Goal: Information Seeking & Learning: Learn about a topic

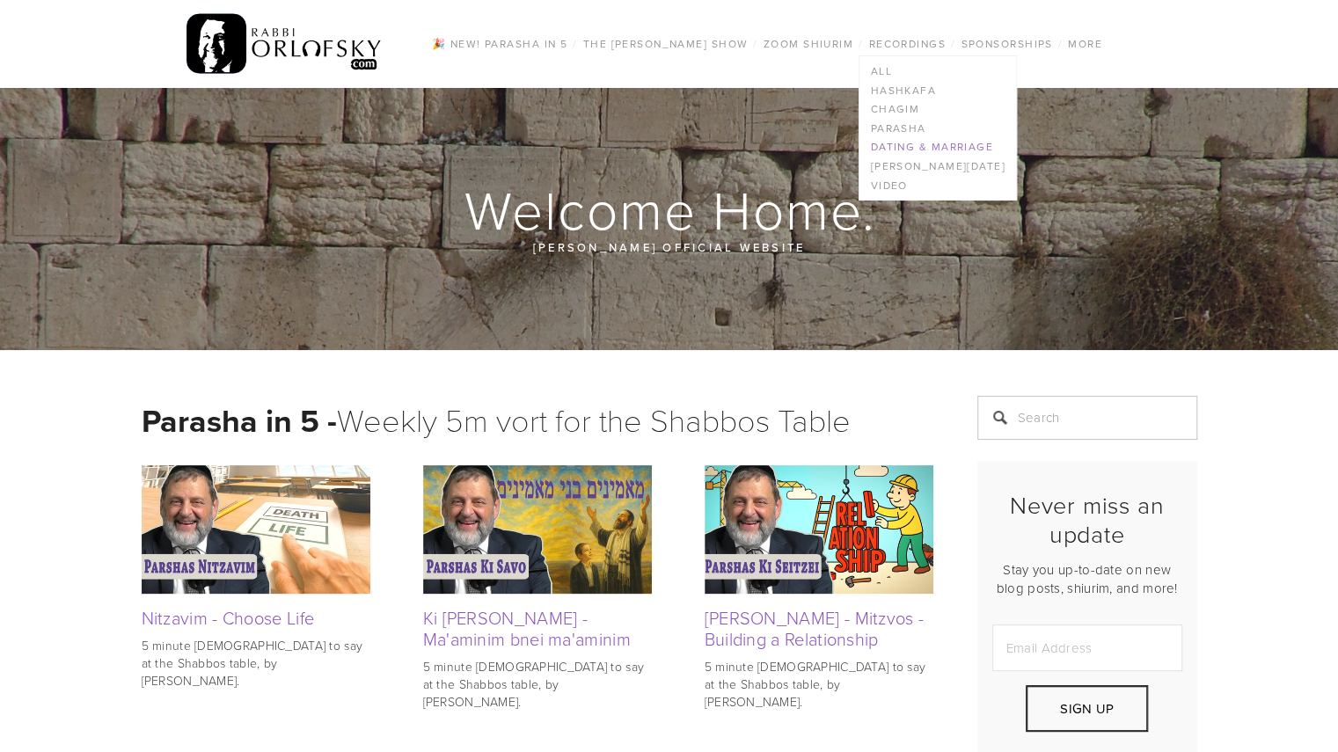
click at [936, 147] on link "Dating & Marriage" at bounding box center [937, 147] width 156 height 19
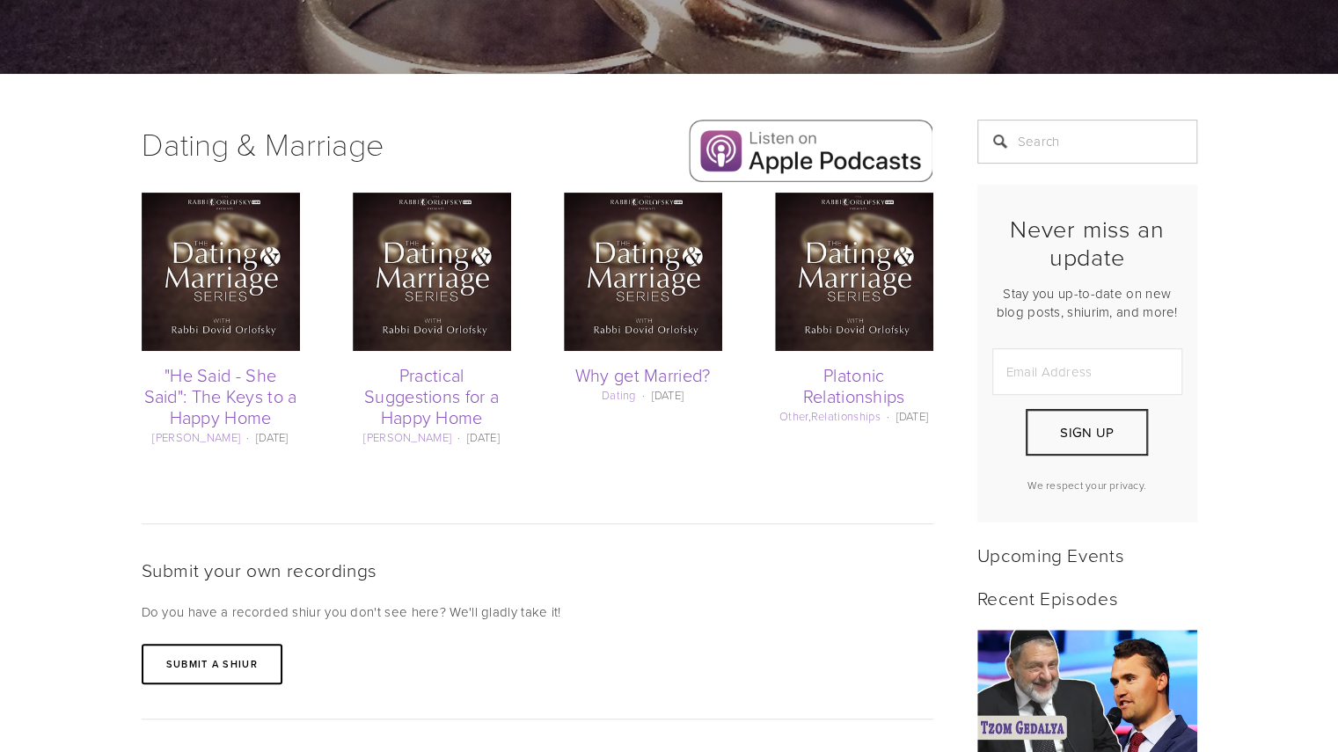
scroll to position [259, 0]
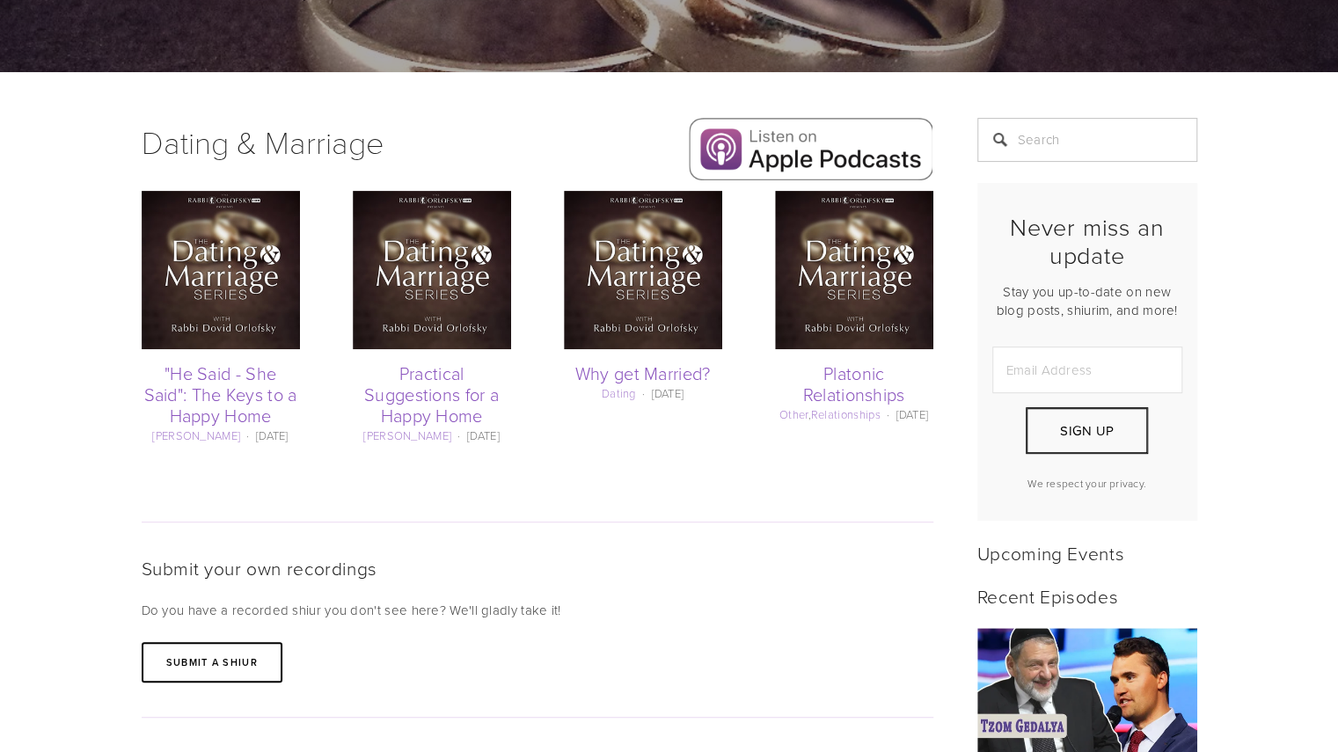
click at [238, 157] on h1 "Dating & Marriage" at bounding box center [367, 142] width 450 height 48
click at [236, 147] on h1 "Dating & Marriage" at bounding box center [367, 142] width 450 height 48
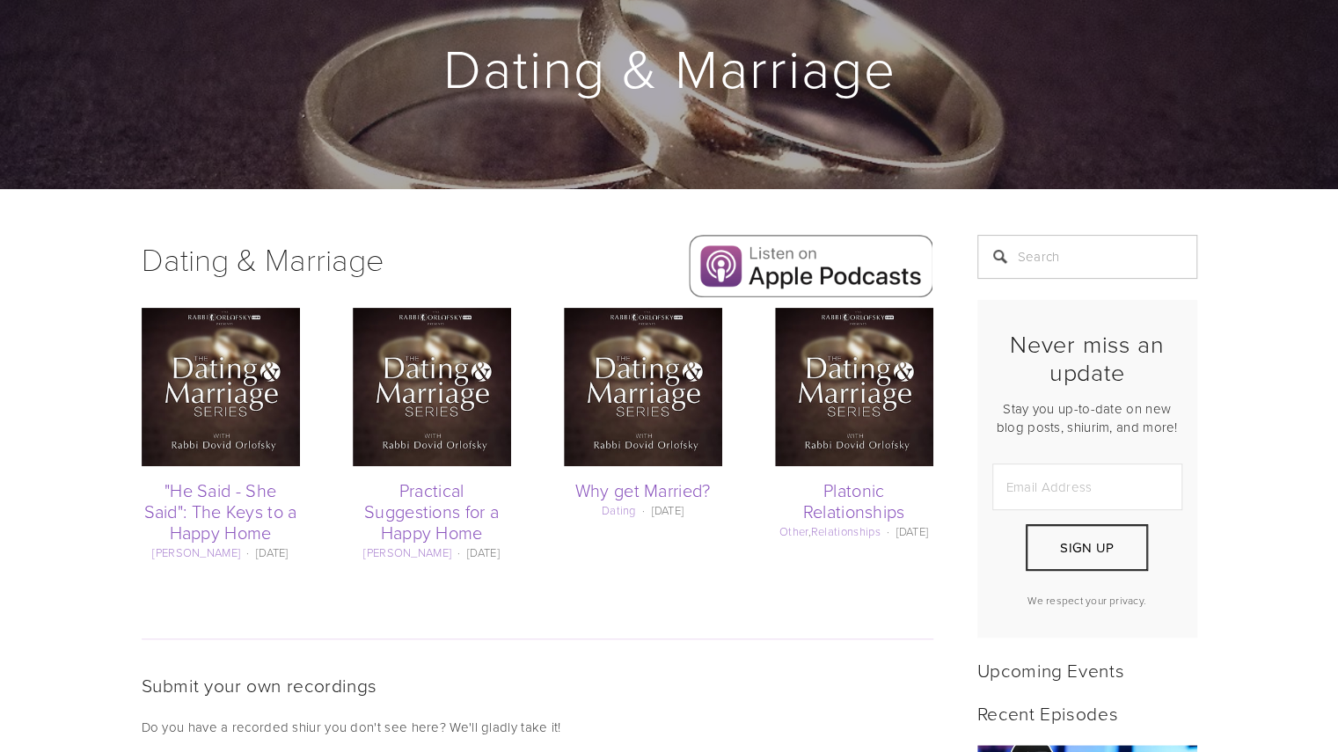
scroll to position [146, 0]
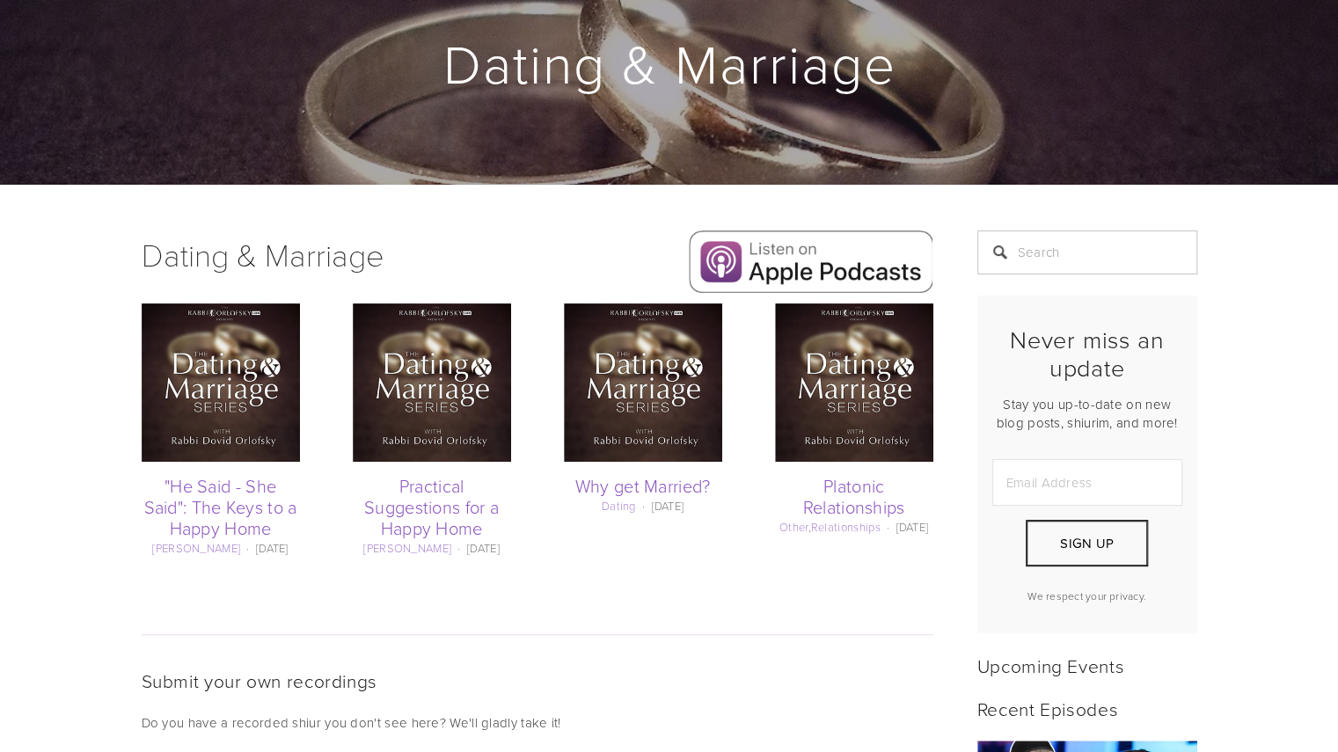
click at [624, 467] on div "Dating [DATE] Why get Married? Dating [DATE] Dating [DATE]" at bounding box center [643, 410] width 158 height 212
